Goal: Task Accomplishment & Management: Manage account settings

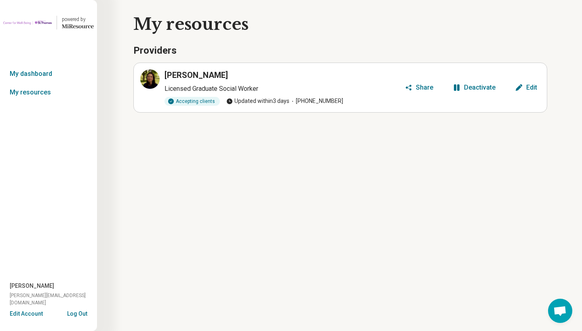
click at [525, 88] on button "Edit" at bounding box center [526, 87] width 29 height 13
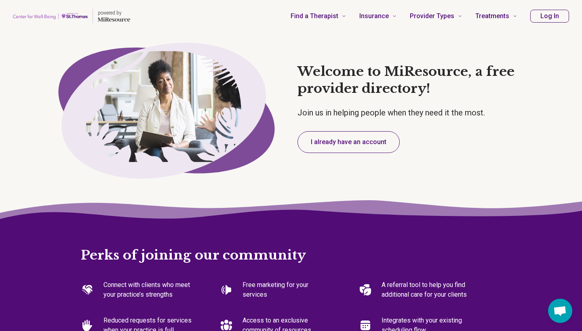
click at [559, 12] on button "Log In" at bounding box center [549, 16] width 39 height 13
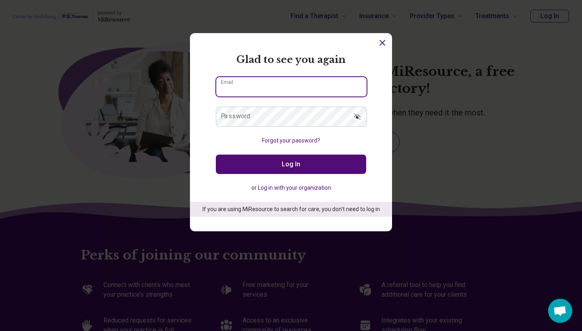
type input "**********"
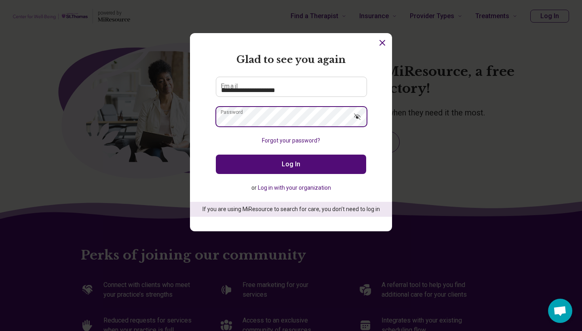
click at [291, 164] on button "Log In" at bounding box center [291, 164] width 150 height 19
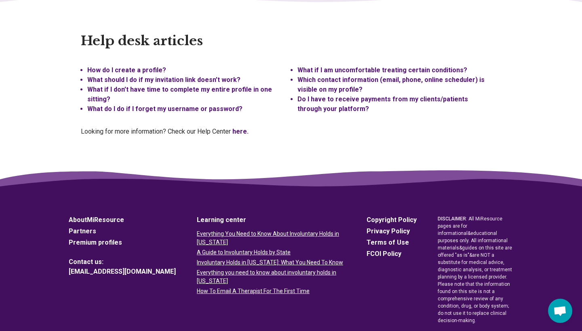
scroll to position [-1, 0]
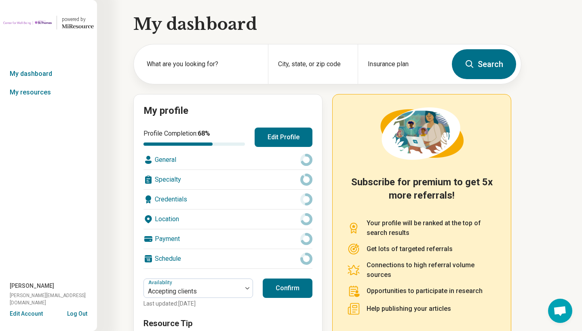
click at [292, 136] on button "Edit Profile" at bounding box center [284, 137] width 58 height 19
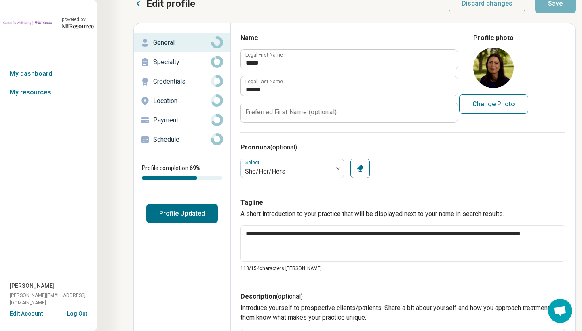
scroll to position [17, 0]
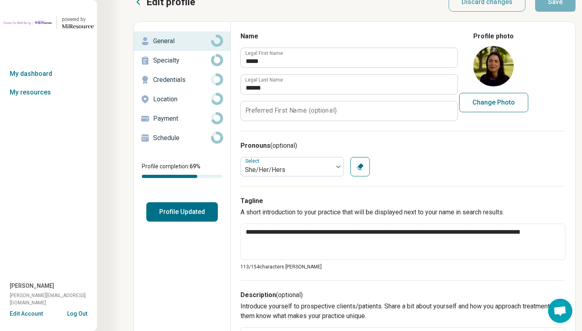
click at [183, 58] on p "Specialty" at bounding box center [182, 61] width 58 height 10
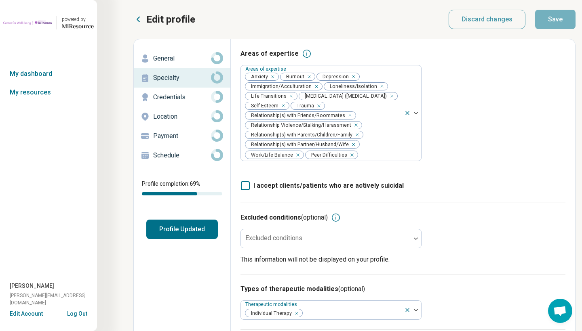
click at [186, 93] on p "Credentials" at bounding box center [182, 98] width 58 height 10
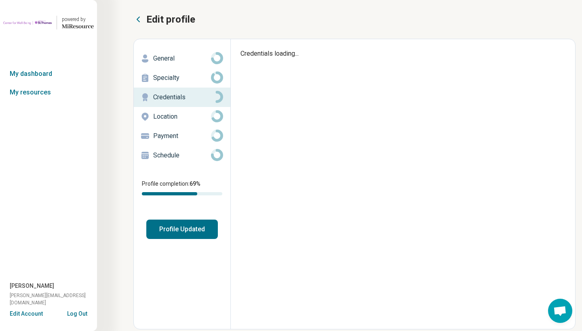
type textarea "*"
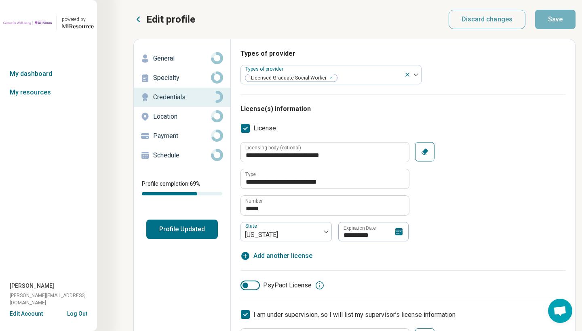
click at [170, 120] on p "Location" at bounding box center [182, 117] width 58 height 10
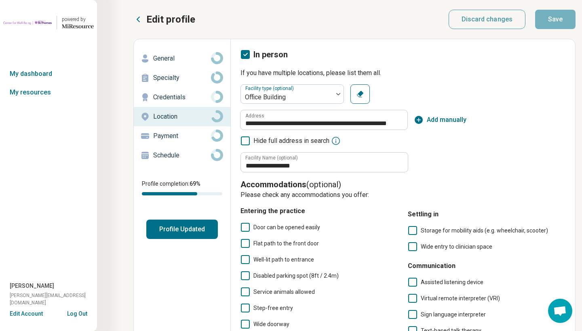
click at [192, 137] on p "Payment" at bounding box center [182, 136] width 58 height 10
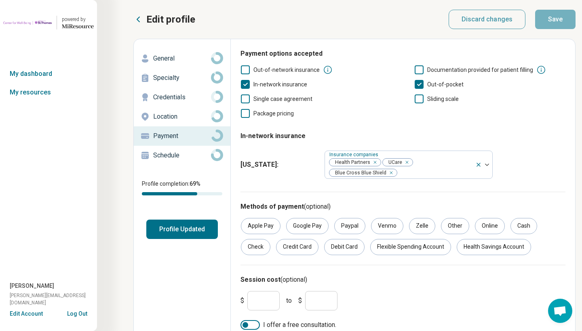
scroll to position [1, 0]
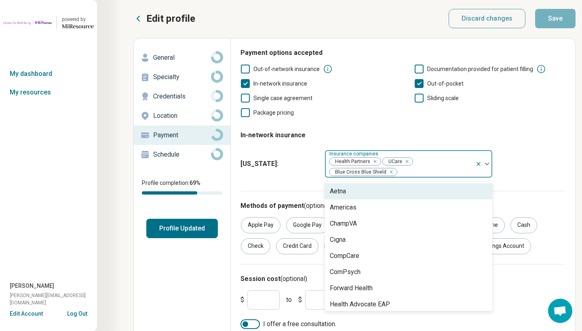
click at [417, 172] on div at bounding box center [435, 172] width 74 height 11
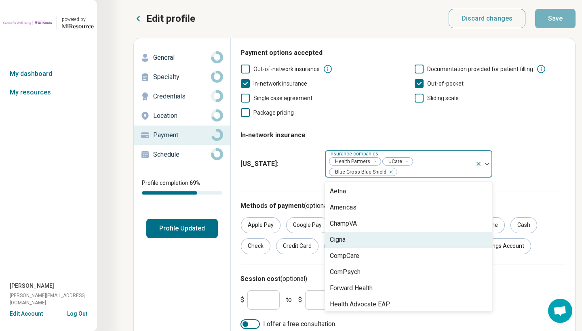
click at [364, 241] on div "Cigna" at bounding box center [408, 240] width 167 height 16
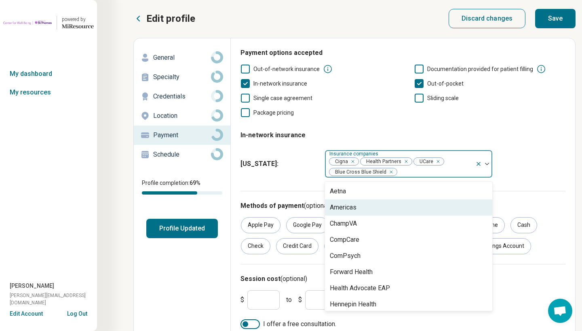
type input "*"
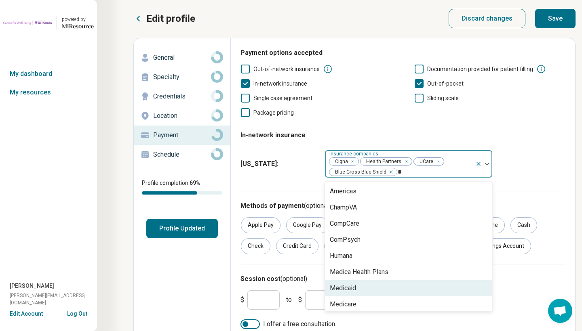
click at [373, 290] on div "Medicaid" at bounding box center [408, 288] width 167 height 16
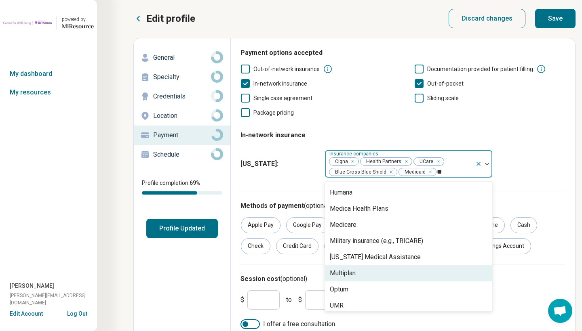
scroll to position [0, 0]
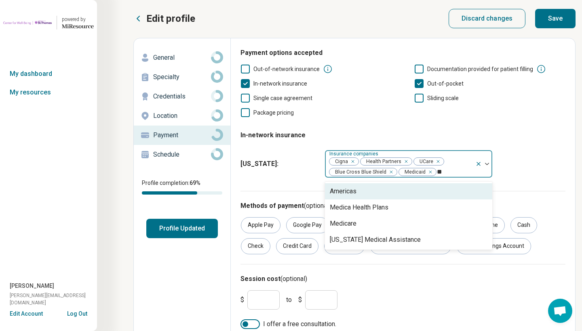
type input "***"
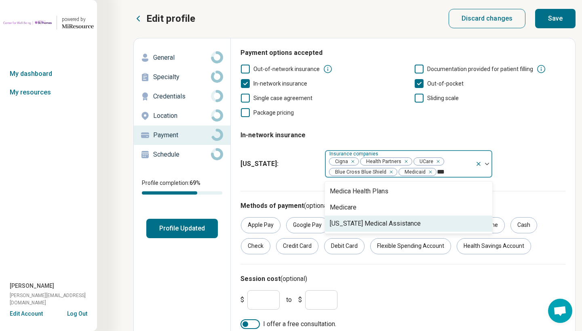
click at [397, 223] on div "[US_STATE] Medical Assistance" at bounding box center [375, 224] width 91 height 10
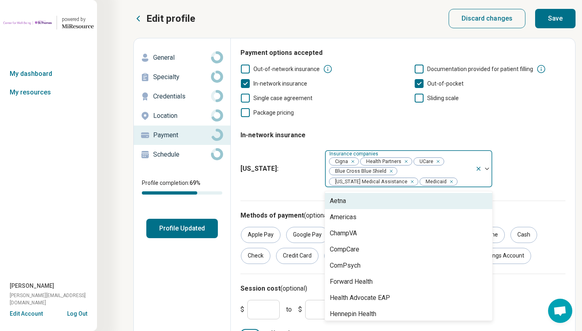
click at [523, 189] on div "[US_STATE] : option [US_STATE] Medical Assistance, selected. Aetna, 1 of 18. 18…" at bounding box center [402, 169] width 325 height 44
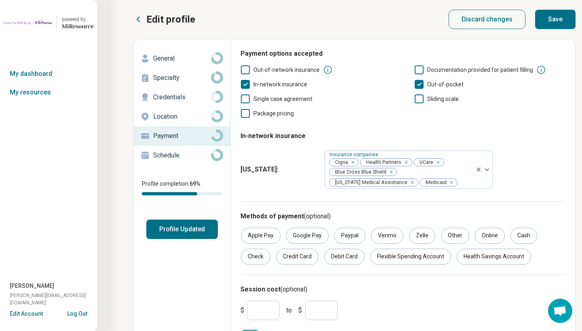
click at [558, 19] on button "Save" at bounding box center [555, 19] width 40 height 19
click at [200, 234] on button "Profile Updated" at bounding box center [182, 229] width 72 height 19
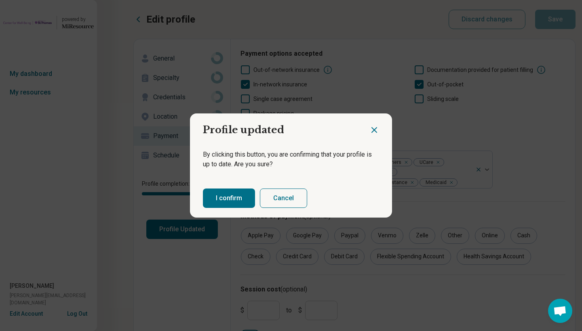
click at [223, 200] on button "I confirm" at bounding box center [229, 198] width 52 height 19
